Goal: Information Seeking & Learning: Learn about a topic

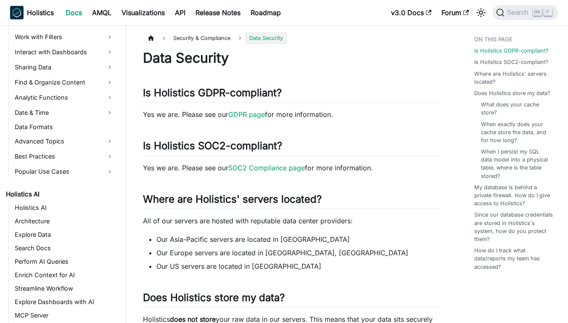
scroll to position [798, 0]
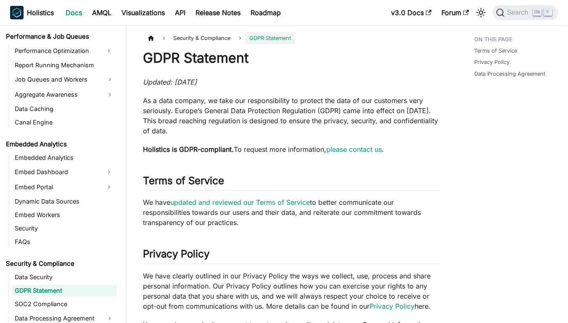
scroll to position [812, 0]
